Goal: Task Accomplishment & Management: Manage account settings

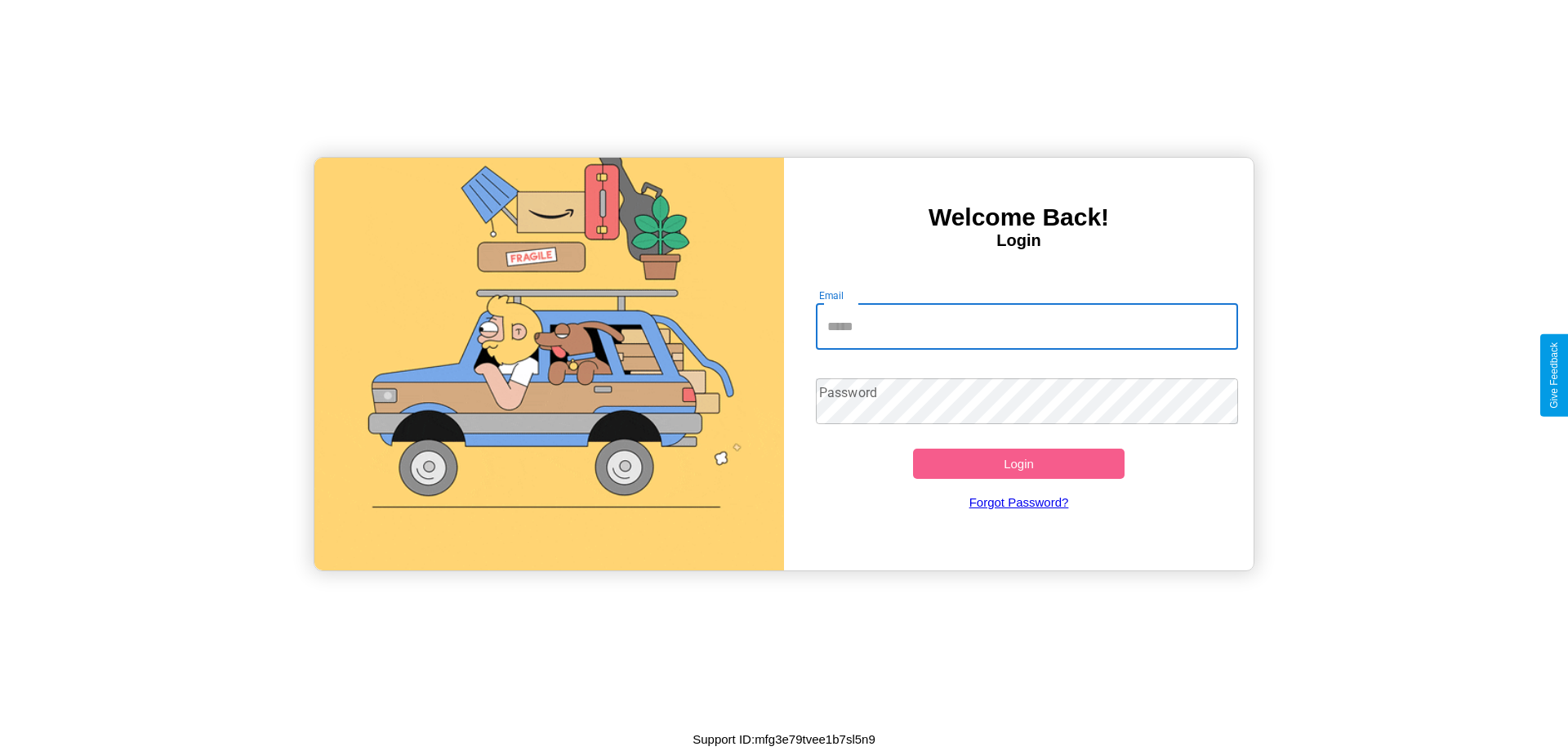
click at [1026, 326] on input "Email" at bounding box center [1026, 327] width 423 height 46
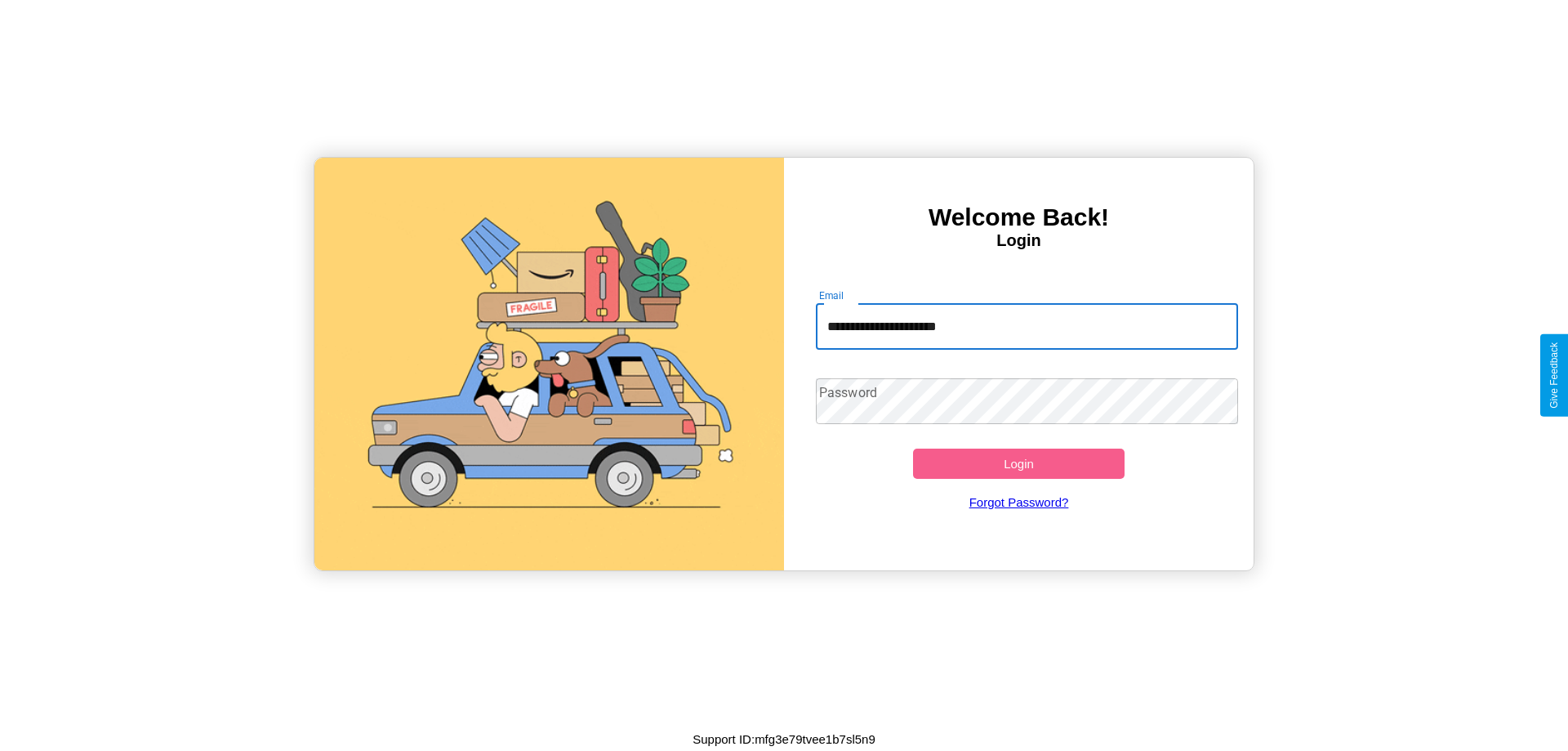
type input "**********"
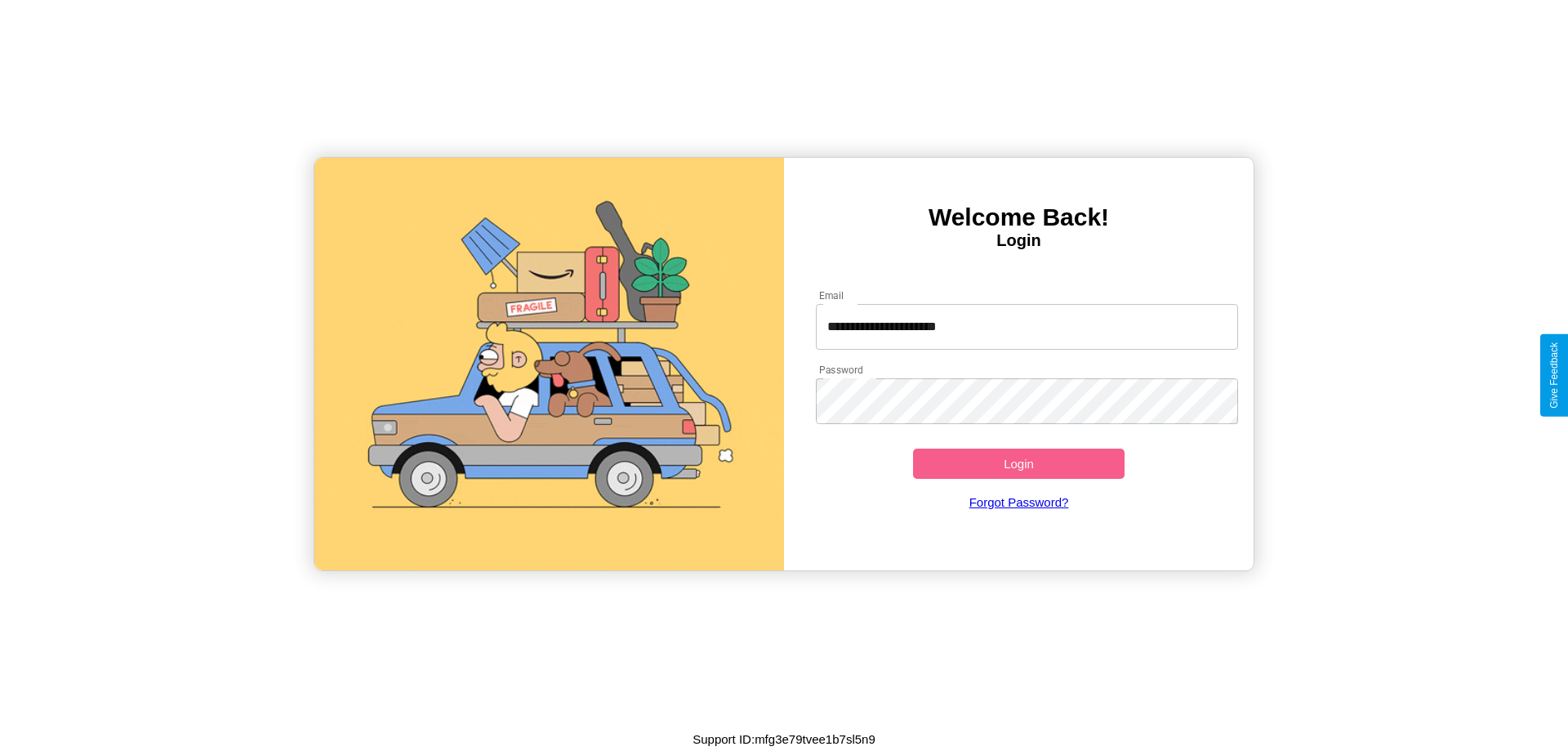
click at [1018, 464] on button "Login" at bounding box center [1018, 464] width 212 height 30
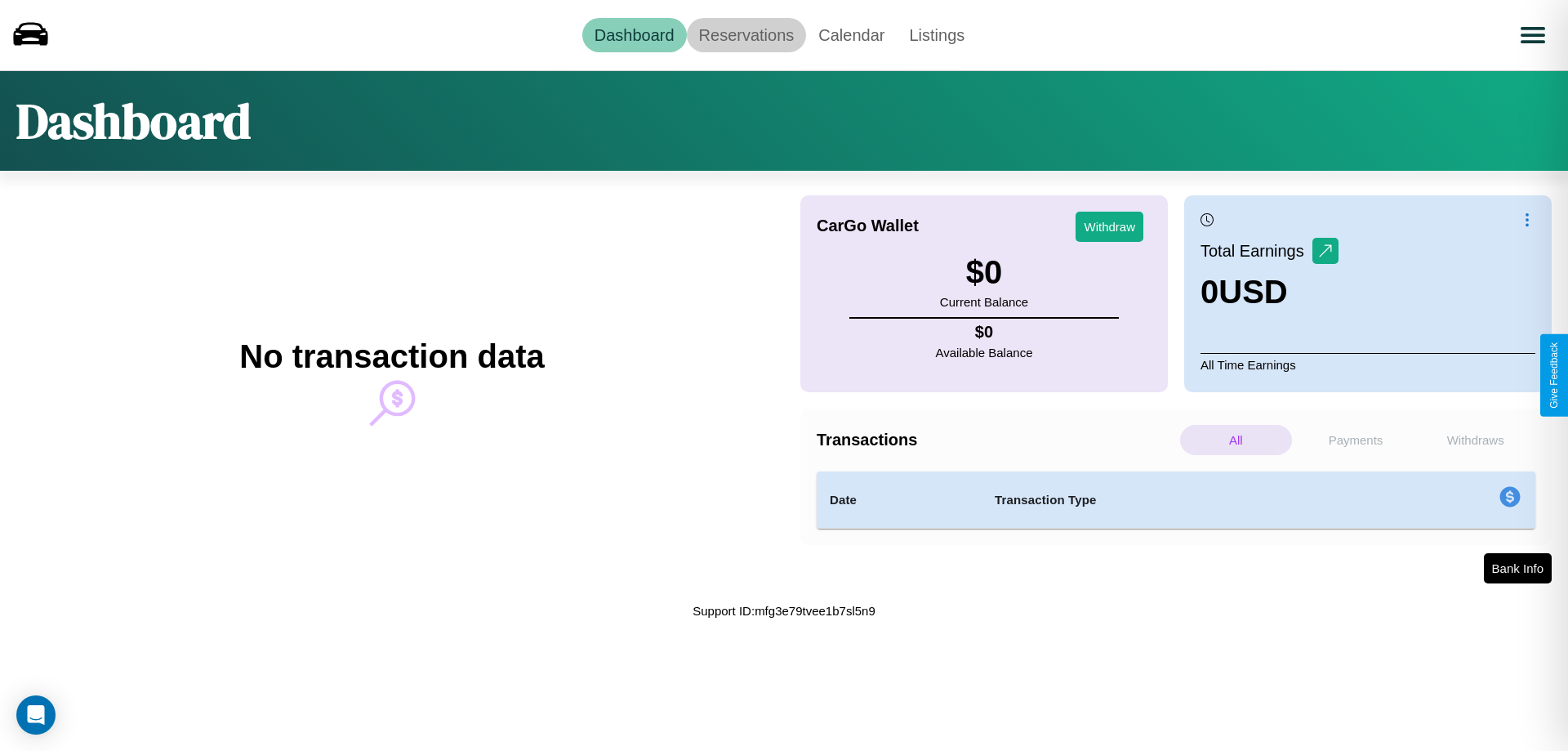
click at [746, 34] on link "Reservations" at bounding box center [747, 35] width 120 height 34
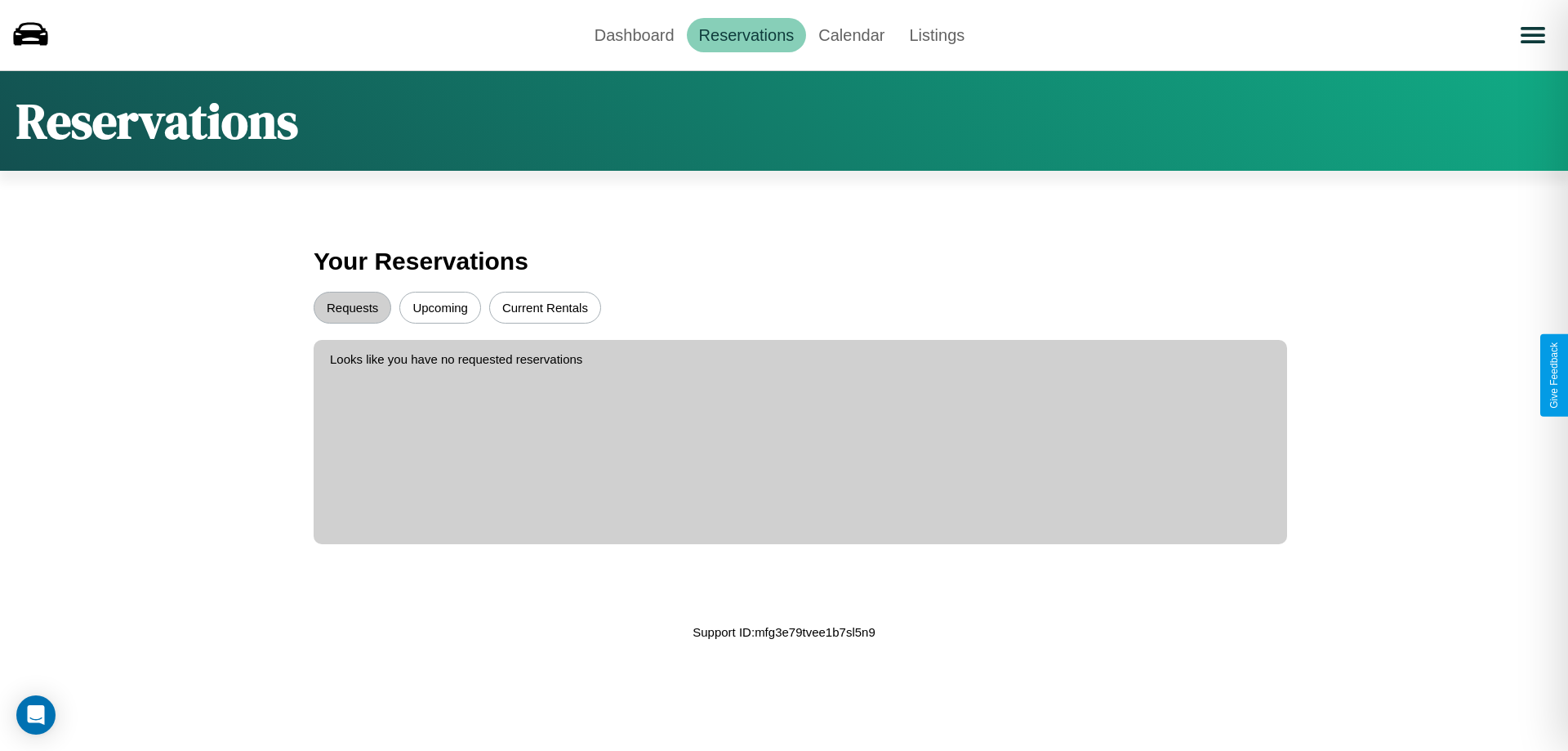
click at [440, 307] on button "Upcoming" at bounding box center [440, 307] width 82 height 32
click at [352, 307] on button "Requests" at bounding box center [352, 307] width 78 height 32
click at [633, 34] on link "Dashboard" at bounding box center [634, 35] width 104 height 34
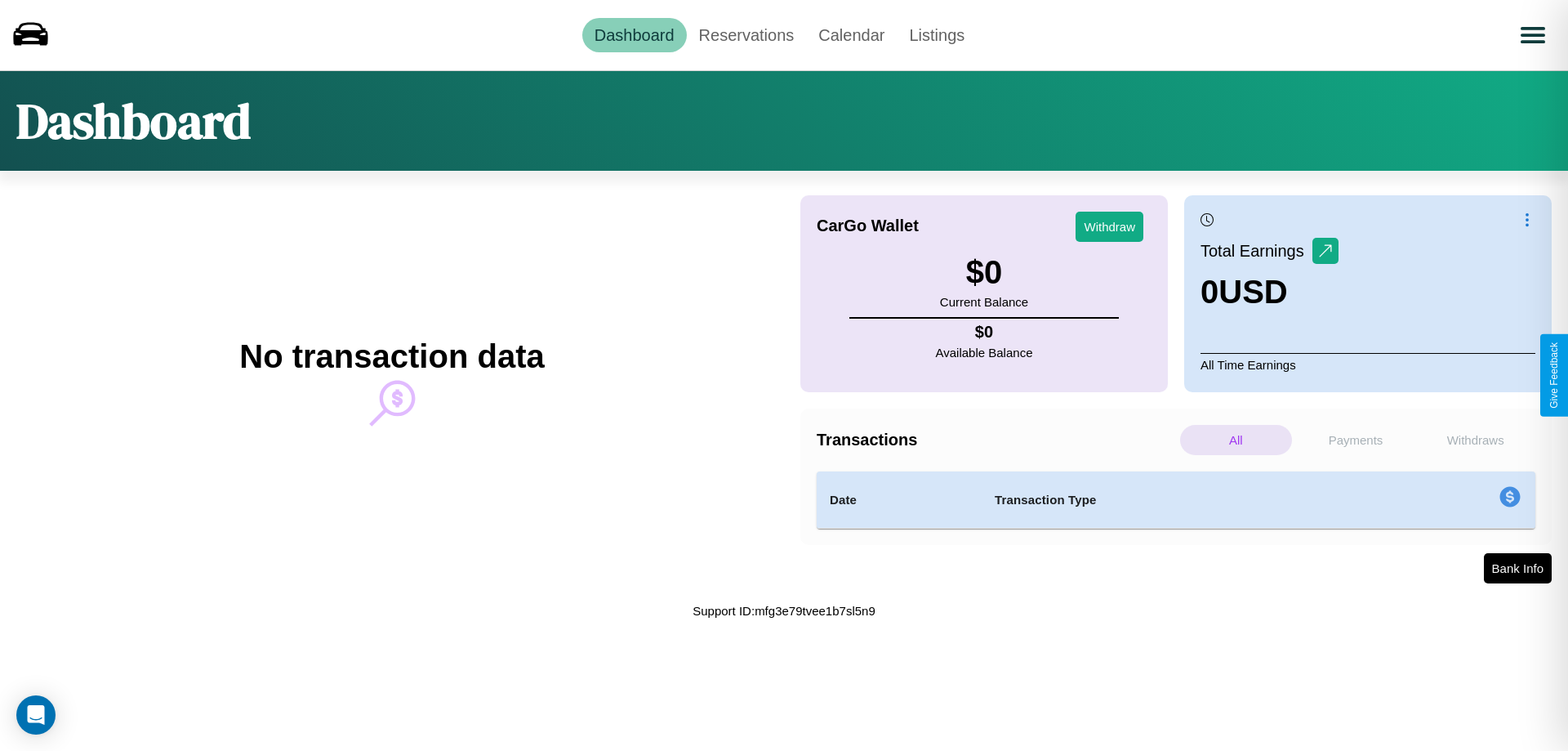
click at [1475, 440] on p "Withdraws" at bounding box center [1475, 440] width 112 height 30
click at [1355, 440] on p "Payments" at bounding box center [1355, 440] width 112 height 30
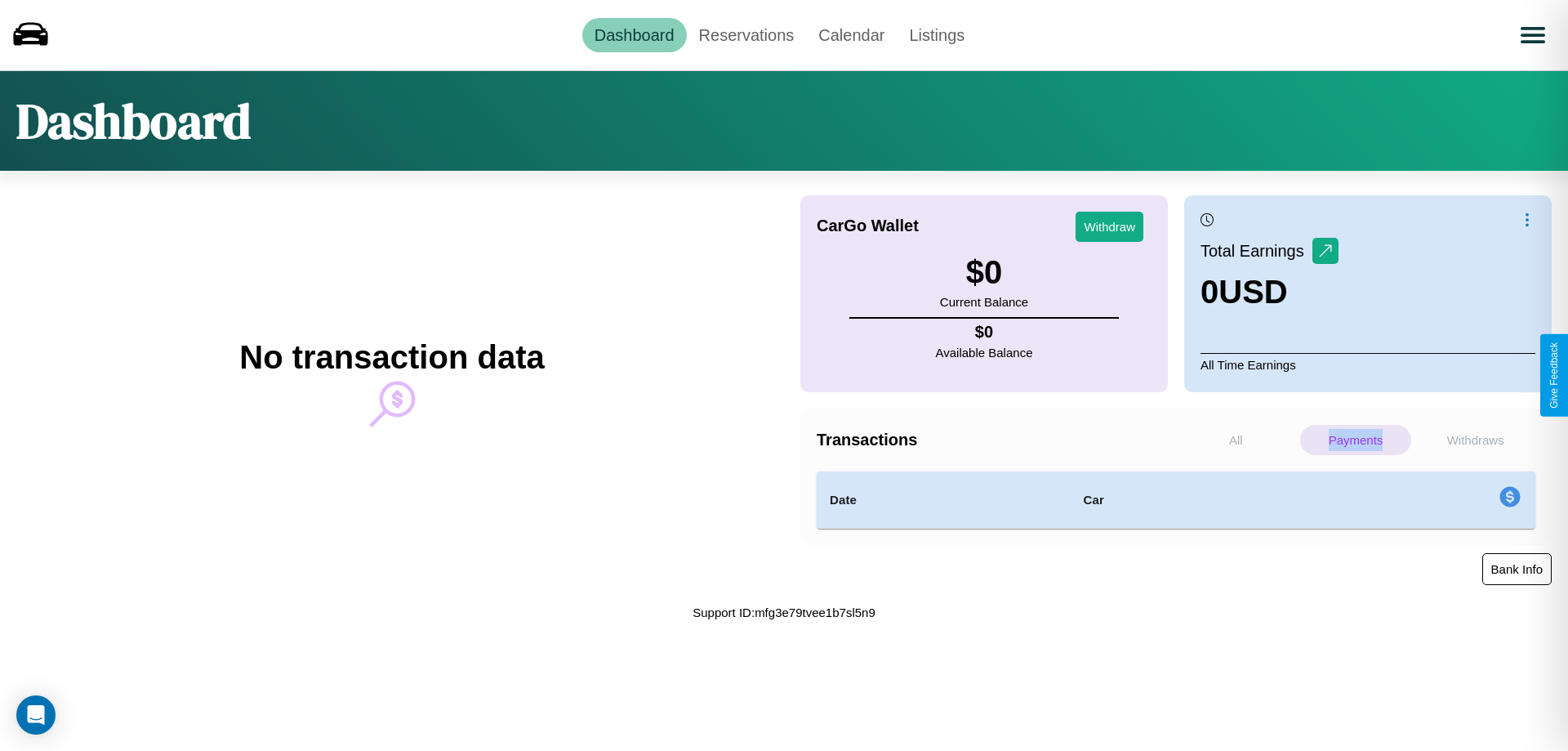
click at [1516, 569] on button "Bank Info" at bounding box center [1517, 569] width 70 height 32
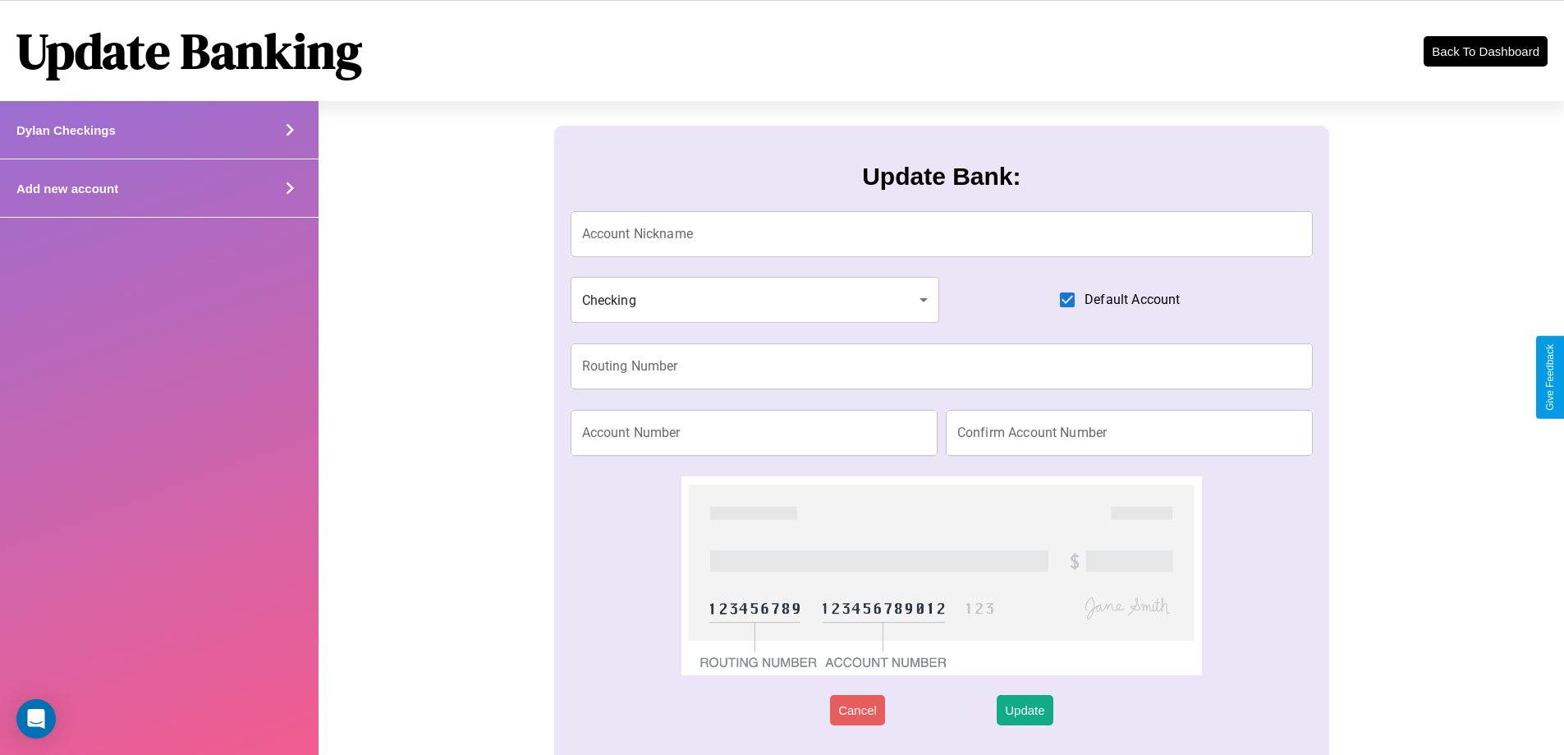
click at [159, 188] on div "Add new account" at bounding box center [159, 188] width 319 height 58
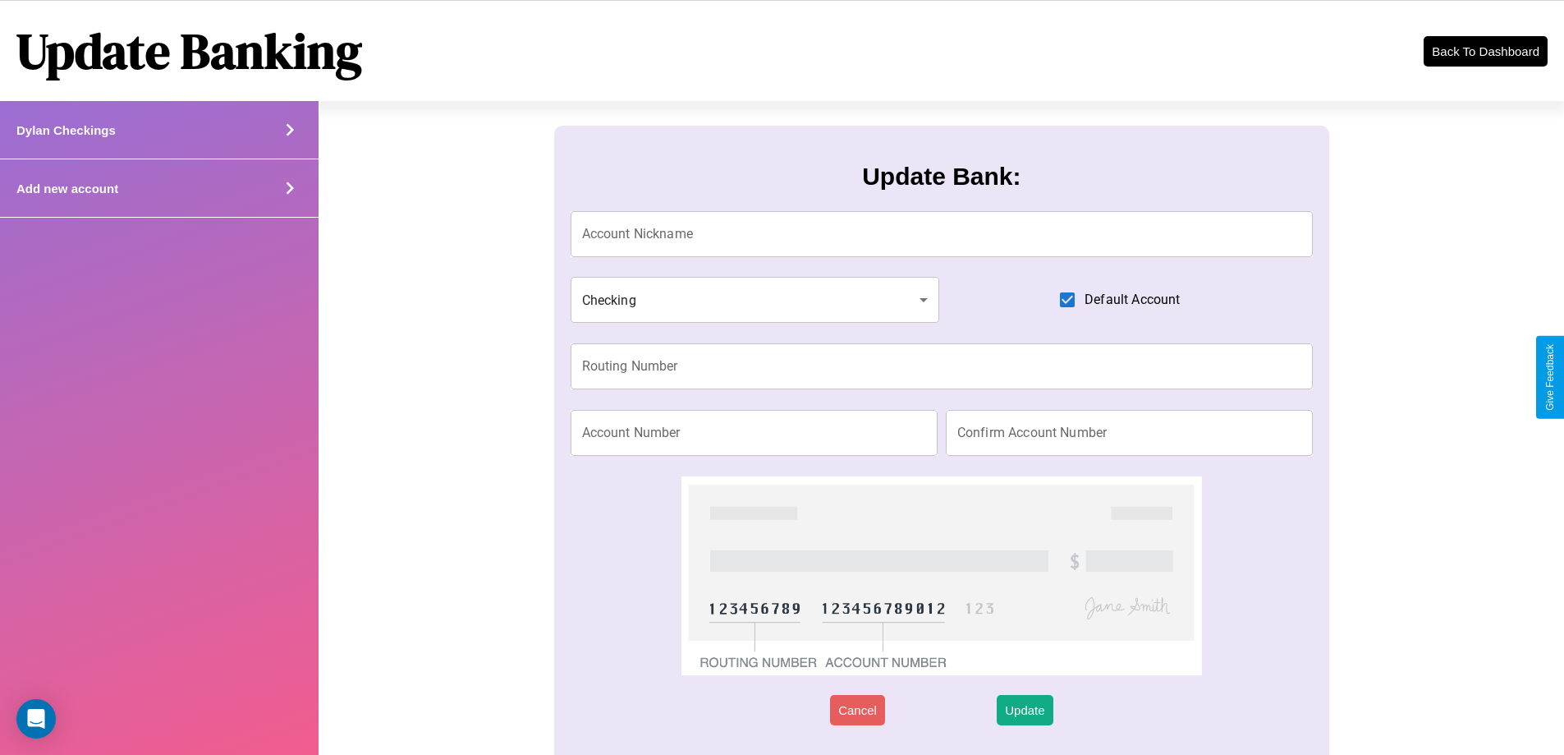
click at [159, 188] on div "Add new account" at bounding box center [159, 188] width 319 height 58
click at [289, 188] on icon at bounding box center [290, 188] width 25 height 25
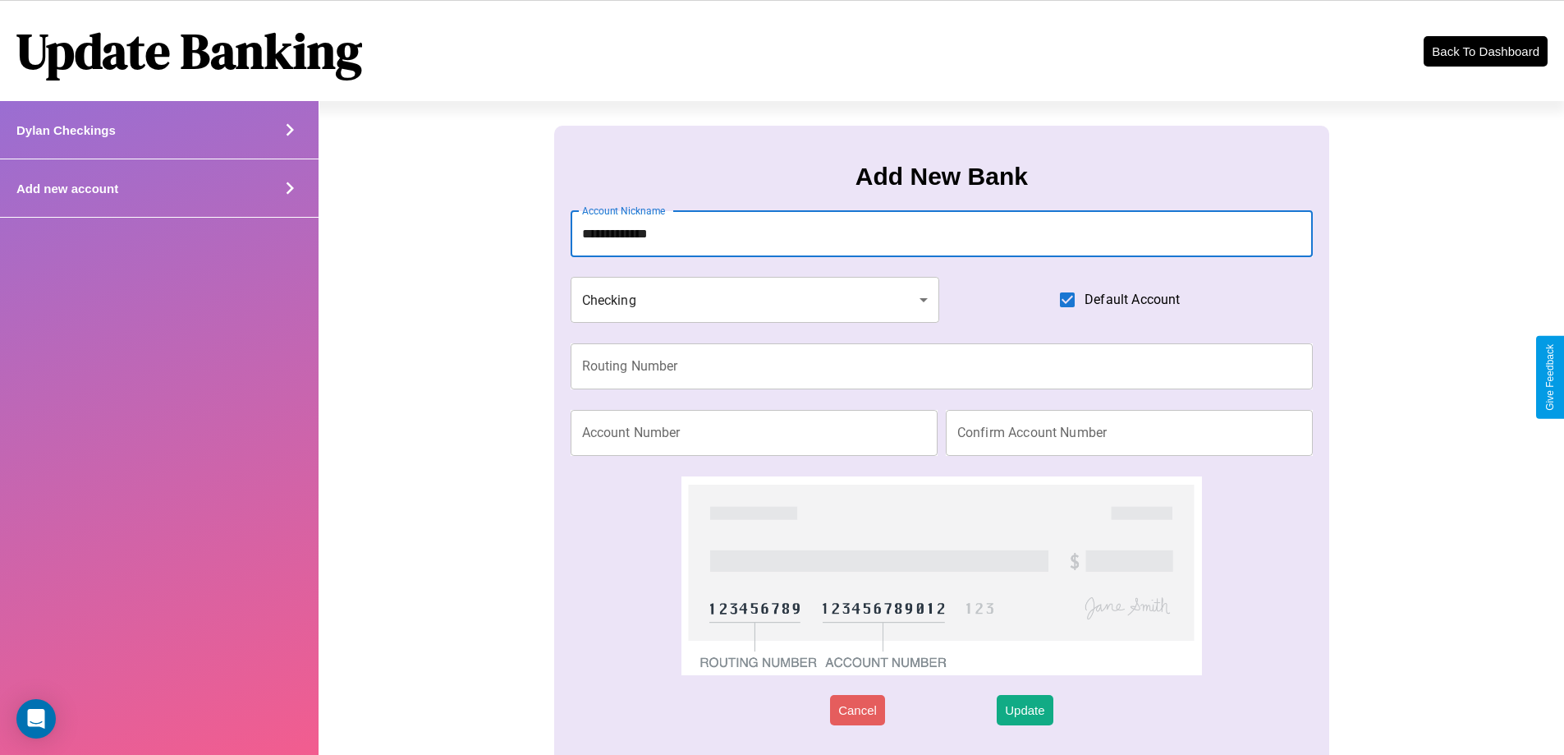
type input "**********"
